Goal: Transaction & Acquisition: Purchase product/service

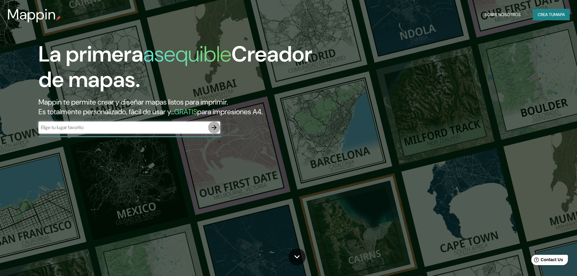
click at [214, 129] on icon "button" at bounding box center [213, 127] width 7 height 7
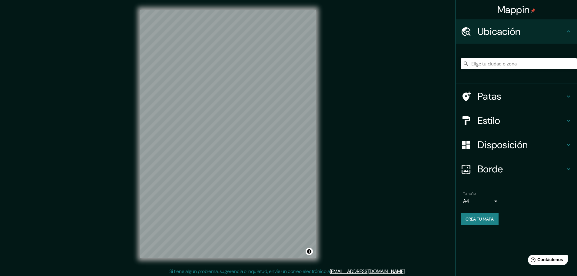
click at [494, 64] on input "Elige tu ciudad o zona" at bounding box center [518, 63] width 116 height 11
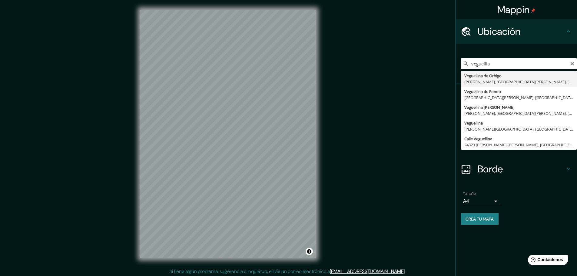
type input "Veguellina de Órbigo, [PERSON_NAME], [GEOGRAPHIC_DATA][PERSON_NAME], [GEOGRAPHI…"
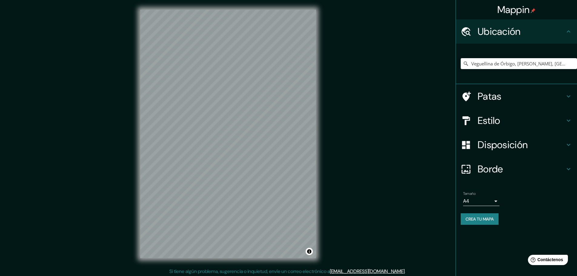
click at [502, 116] on h4 "Estilo" at bounding box center [520, 120] width 87 height 12
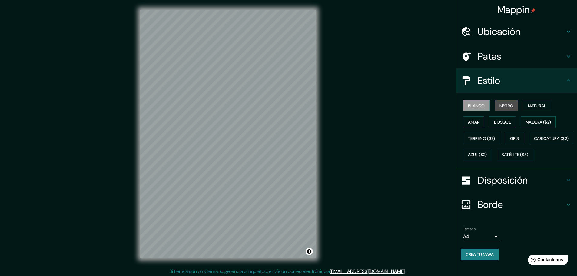
click at [502, 107] on font "Negro" at bounding box center [506, 105] width 14 height 5
click at [523, 105] on button "Natural" at bounding box center [537, 106] width 28 height 12
click at [476, 119] on button "Amar" at bounding box center [473, 122] width 21 height 12
click at [494, 120] on font "Bosque" at bounding box center [502, 121] width 17 height 5
click at [532, 122] on font "Madera ($2)" at bounding box center [537, 121] width 25 height 5
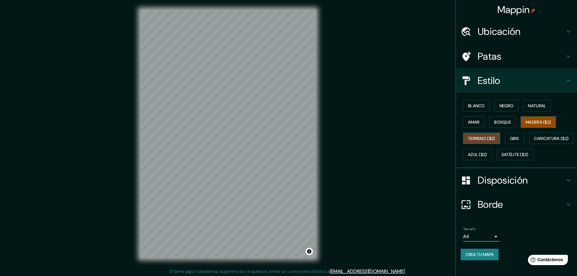
click at [489, 139] on font "Terreno ($2)" at bounding box center [481, 138] width 27 height 5
click at [512, 138] on font "Gris" at bounding box center [514, 138] width 9 height 5
click at [483, 133] on button "Terreno ($2)" at bounding box center [481, 139] width 37 height 12
click at [510, 134] on font "Gris" at bounding box center [514, 138] width 9 height 8
click at [517, 186] on font "Disposición" at bounding box center [502, 180] width 50 height 13
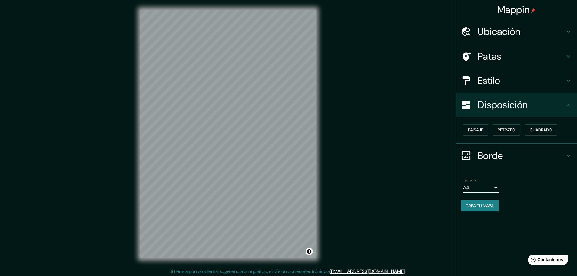
click at [544, 106] on h4 "Disposición" at bounding box center [520, 105] width 87 height 12
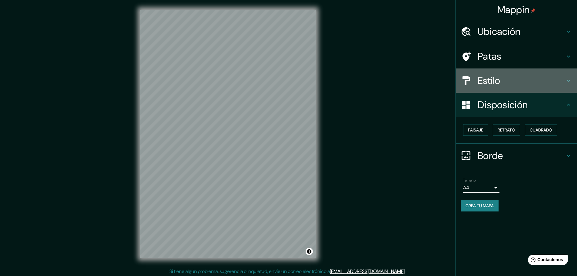
click at [546, 88] on div "Estilo" at bounding box center [516, 80] width 121 height 24
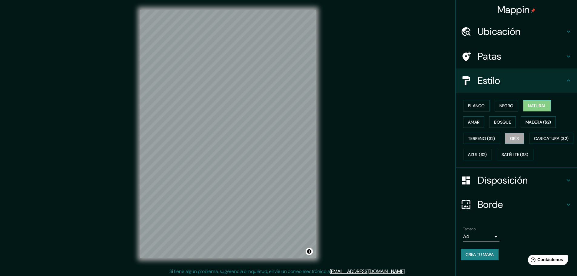
click at [540, 106] on font "Natural" at bounding box center [537, 105] width 18 height 5
click at [496, 101] on button "Negro" at bounding box center [506, 106] width 24 height 12
click at [500, 24] on div "Ubicación" at bounding box center [516, 31] width 121 height 24
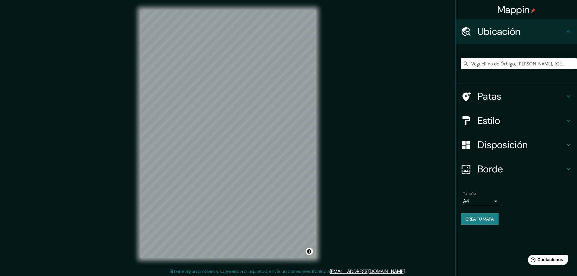
click at [500, 24] on div "Ubicación" at bounding box center [516, 31] width 121 height 24
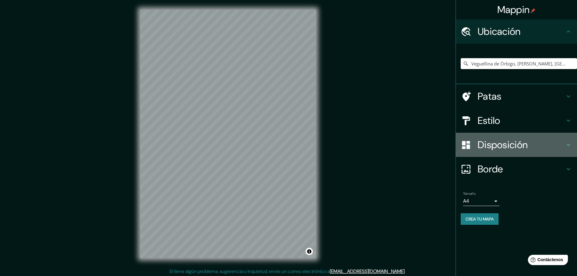
click at [507, 141] on font "Disposición" at bounding box center [502, 144] width 50 height 13
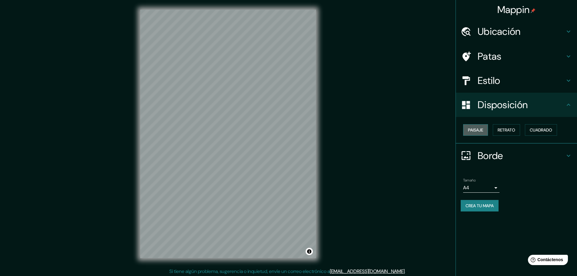
click at [487, 130] on button "Paisaje" at bounding box center [475, 130] width 25 height 12
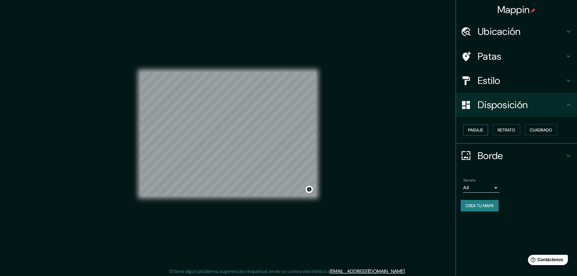
click at [487, 130] on button "Paisaje" at bounding box center [475, 130] width 25 height 12
click at [504, 130] on font "Retrato" at bounding box center [506, 129] width 18 height 5
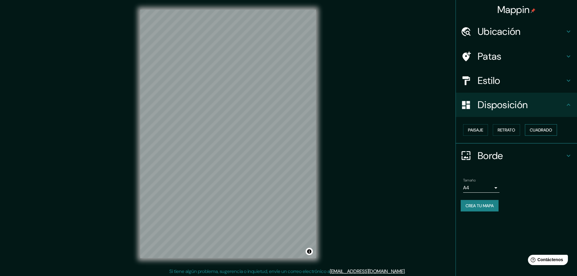
click at [548, 129] on font "Cuadrado" at bounding box center [540, 129] width 22 height 5
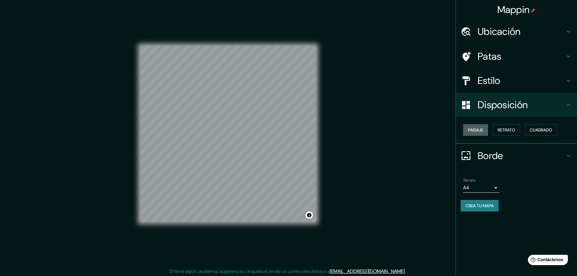
click at [477, 125] on button "Paisaje" at bounding box center [475, 130] width 25 height 12
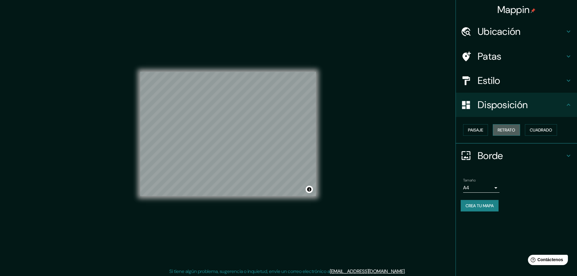
click at [505, 131] on font "Retrato" at bounding box center [506, 129] width 18 height 5
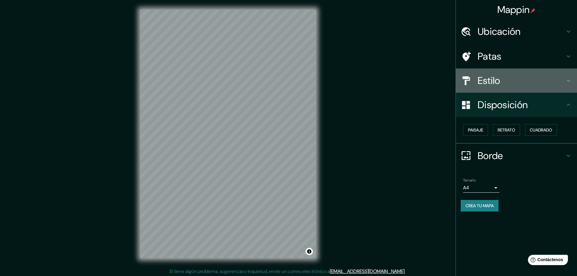
click at [497, 84] on font "Estilo" at bounding box center [488, 80] width 23 height 13
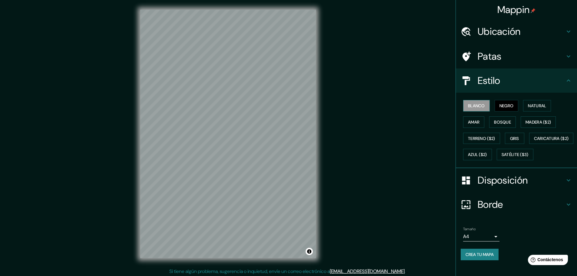
click at [473, 105] on font "Blanco" at bounding box center [476, 105] width 17 height 5
click at [475, 257] on font "Crea tu mapa" at bounding box center [479, 254] width 28 height 5
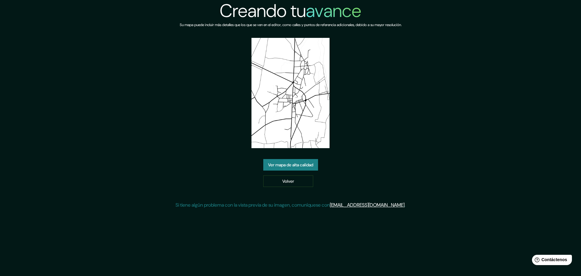
click at [299, 161] on font "Ver mapa de alta calidad" at bounding box center [290, 165] width 45 height 8
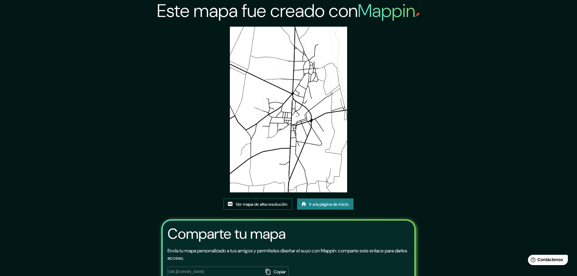
click at [279, 201] on font "Ver mapa de alta resolución" at bounding box center [261, 204] width 52 height 8
